Goal: Information Seeking & Learning: Check status

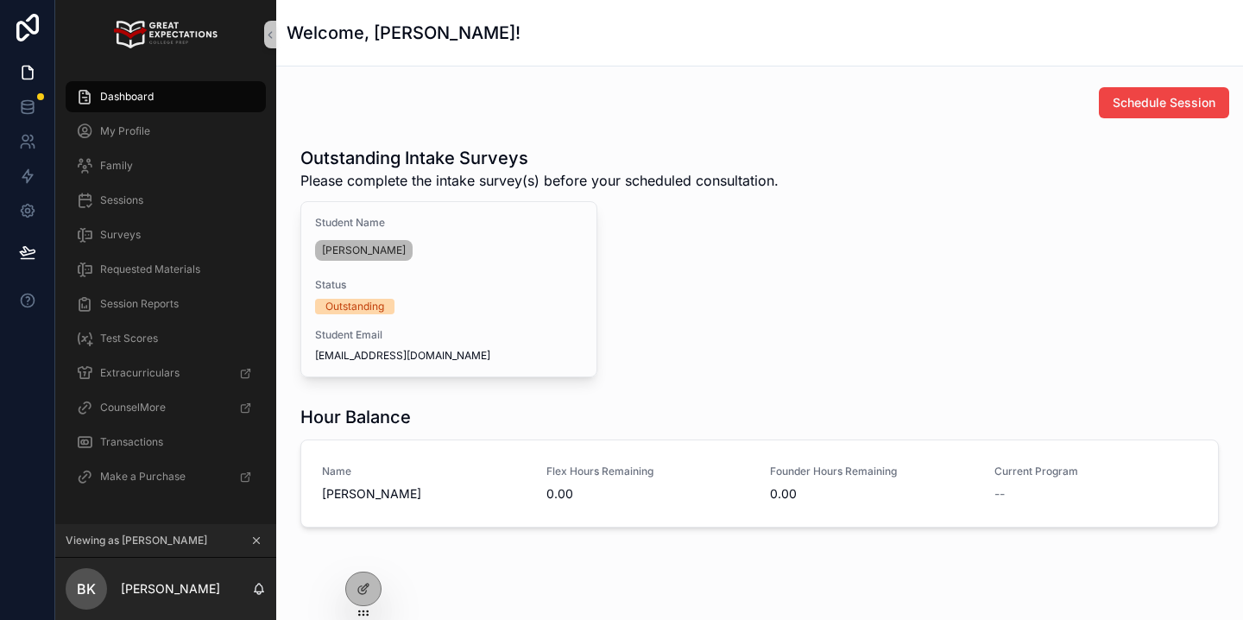
click at [256, 540] on icon at bounding box center [256, 540] width 12 height 12
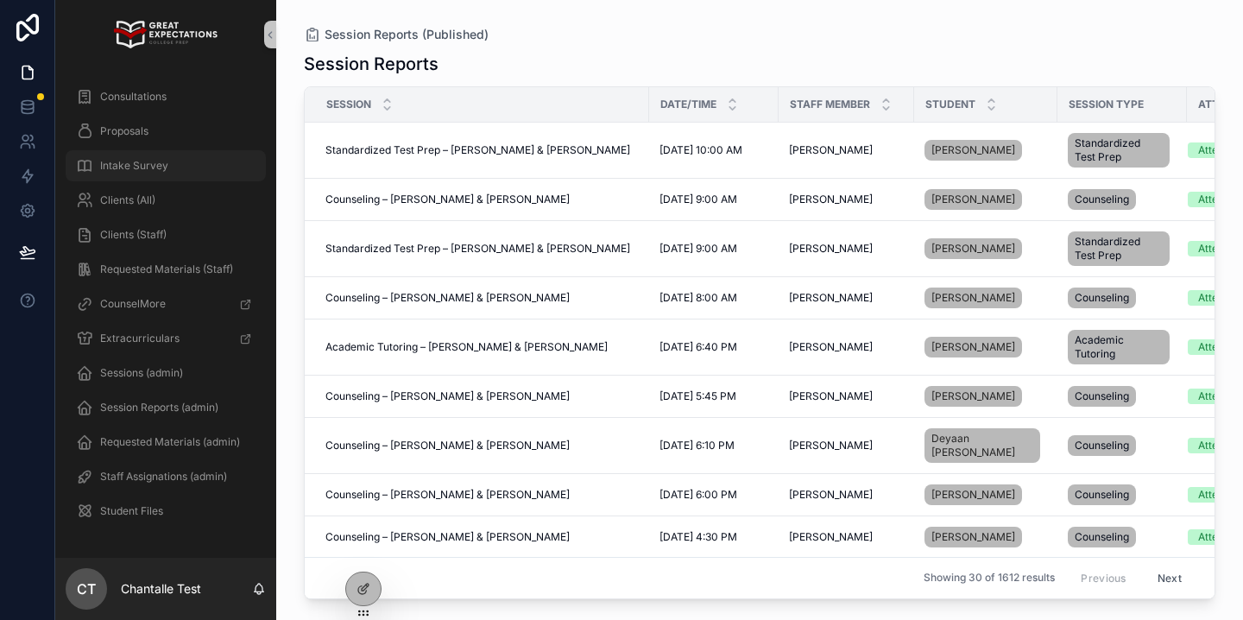
click at [148, 167] on span "Intake Survey" at bounding box center [134, 166] width 68 height 14
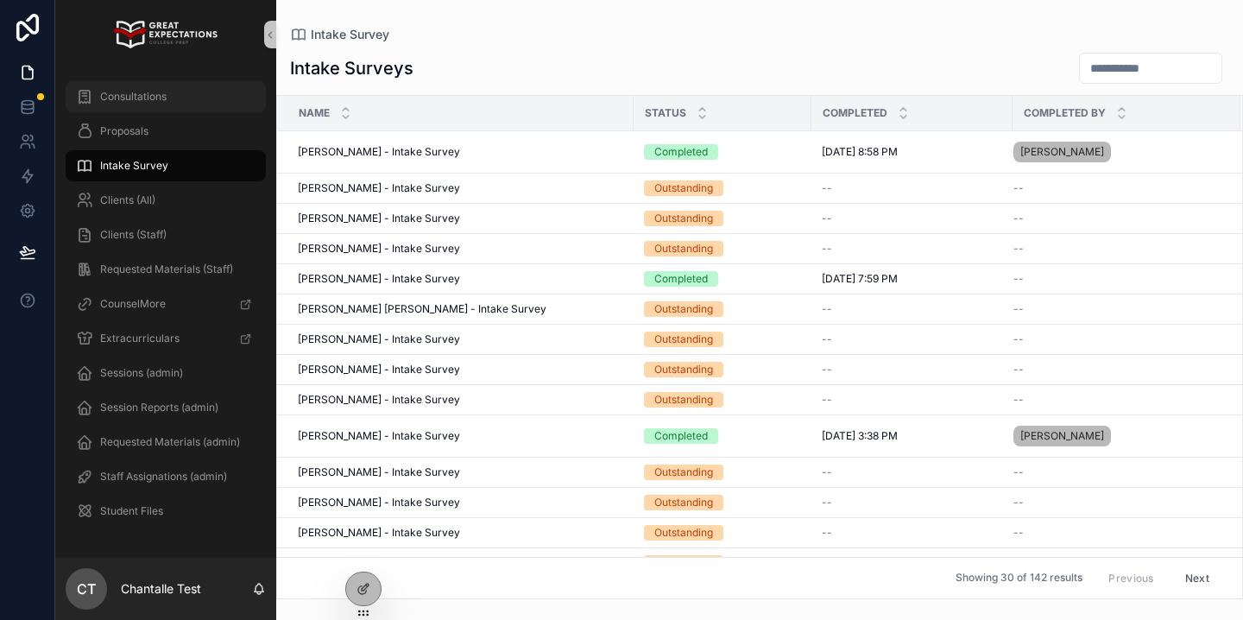
click at [140, 96] on span "Consultations" at bounding box center [133, 97] width 66 height 14
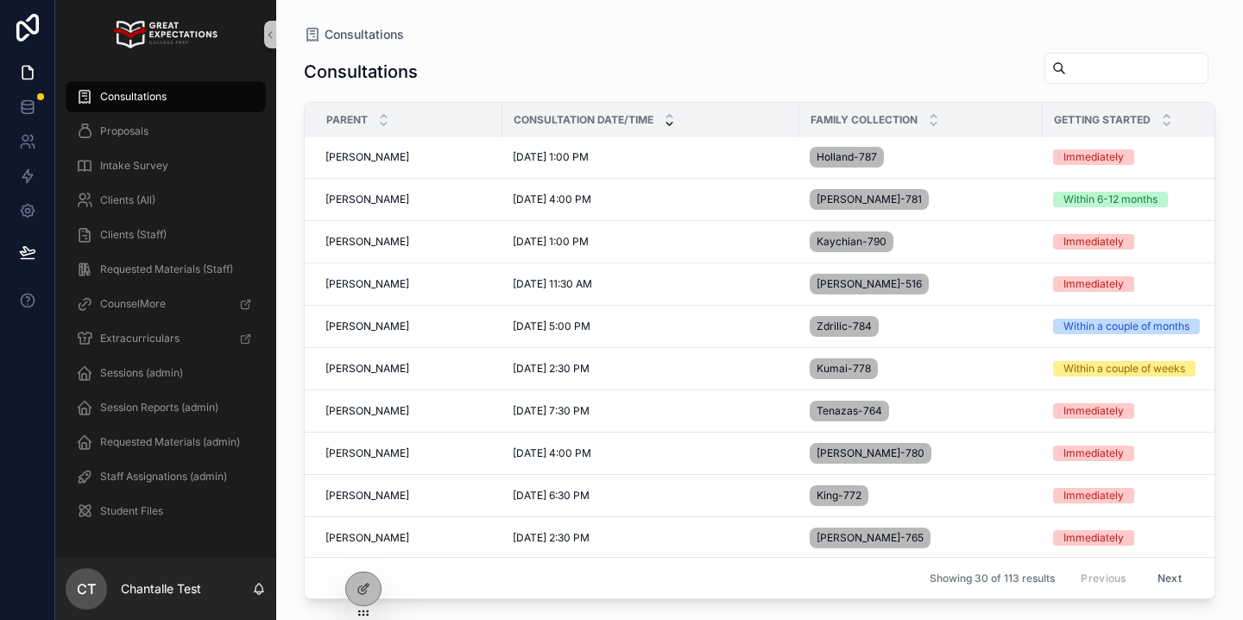
scroll to position [489, 0]
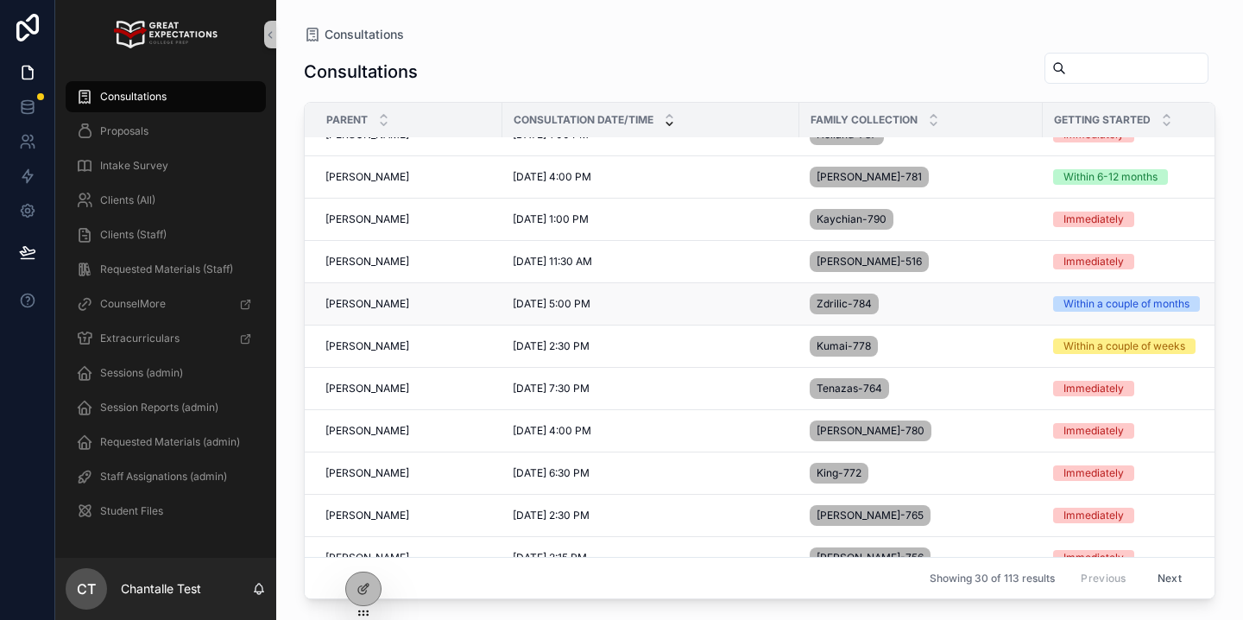
click at [371, 305] on span "[PERSON_NAME]" at bounding box center [367, 304] width 84 height 14
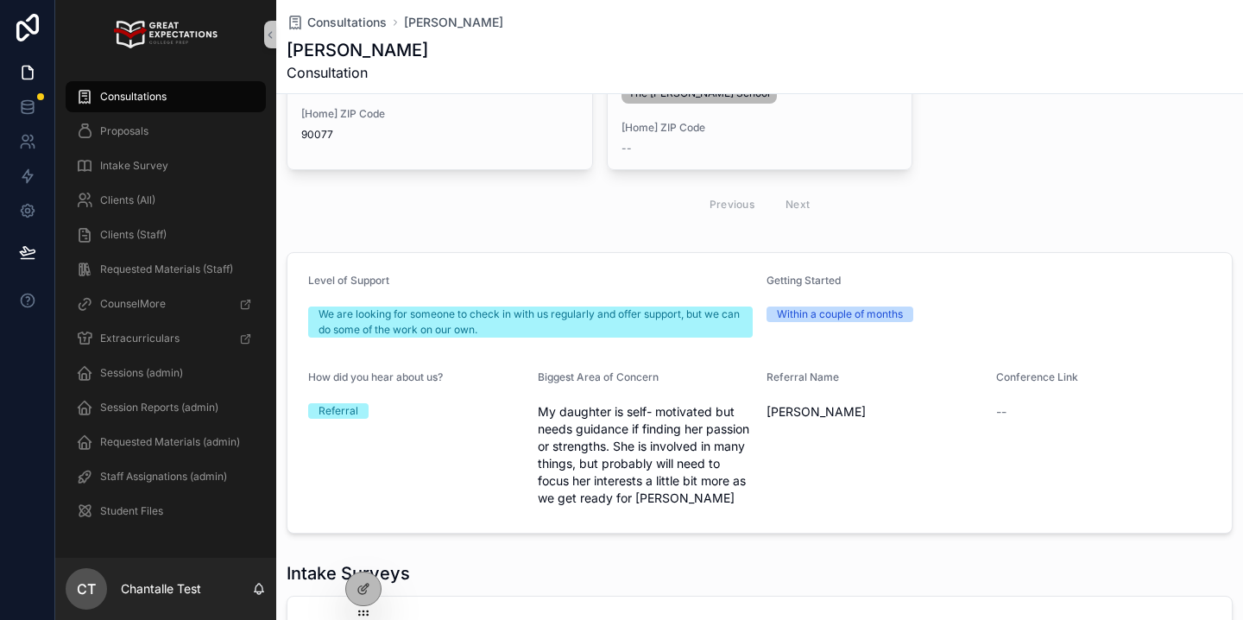
scroll to position [615, 0]
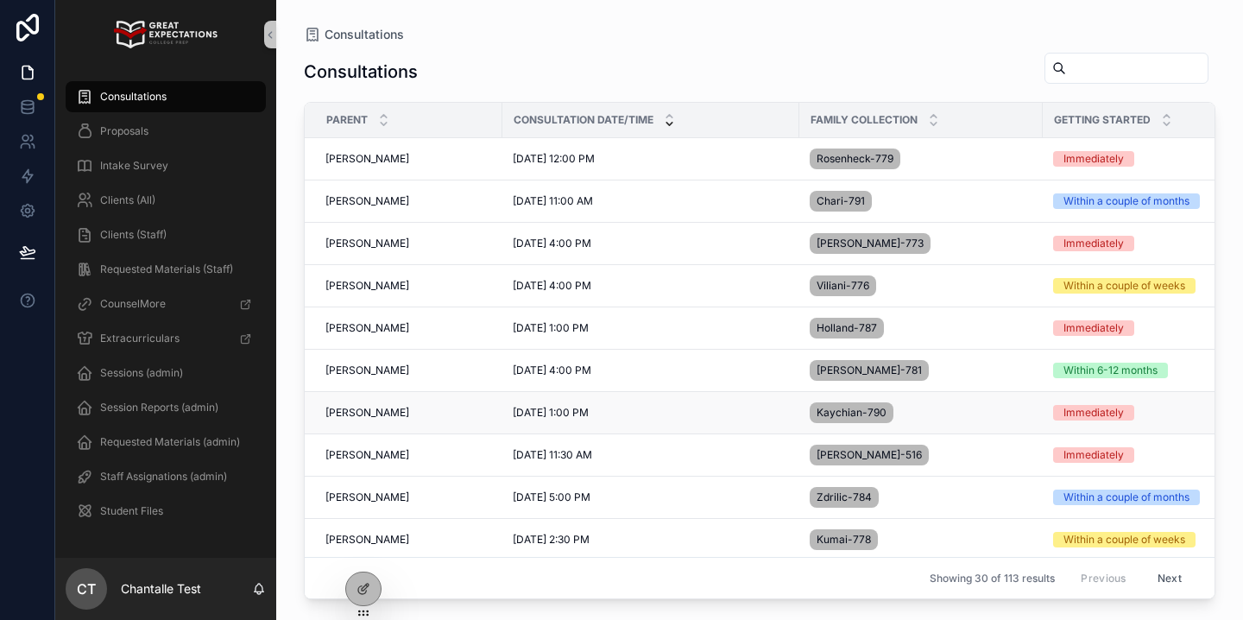
scroll to position [427, 0]
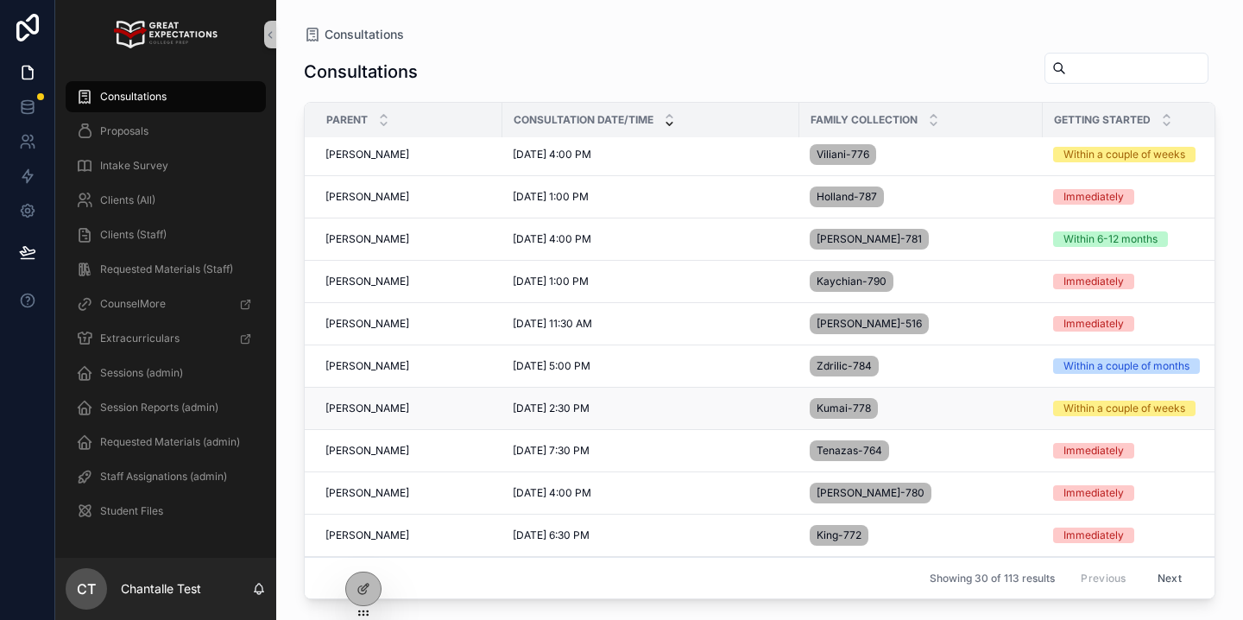
drag, startPoint x: 349, startPoint y: 409, endPoint x: 337, endPoint y: 408, distance: 12.1
click at [337, 408] on span "[PERSON_NAME]" at bounding box center [367, 408] width 84 height 14
